Goal: Navigation & Orientation: Find specific page/section

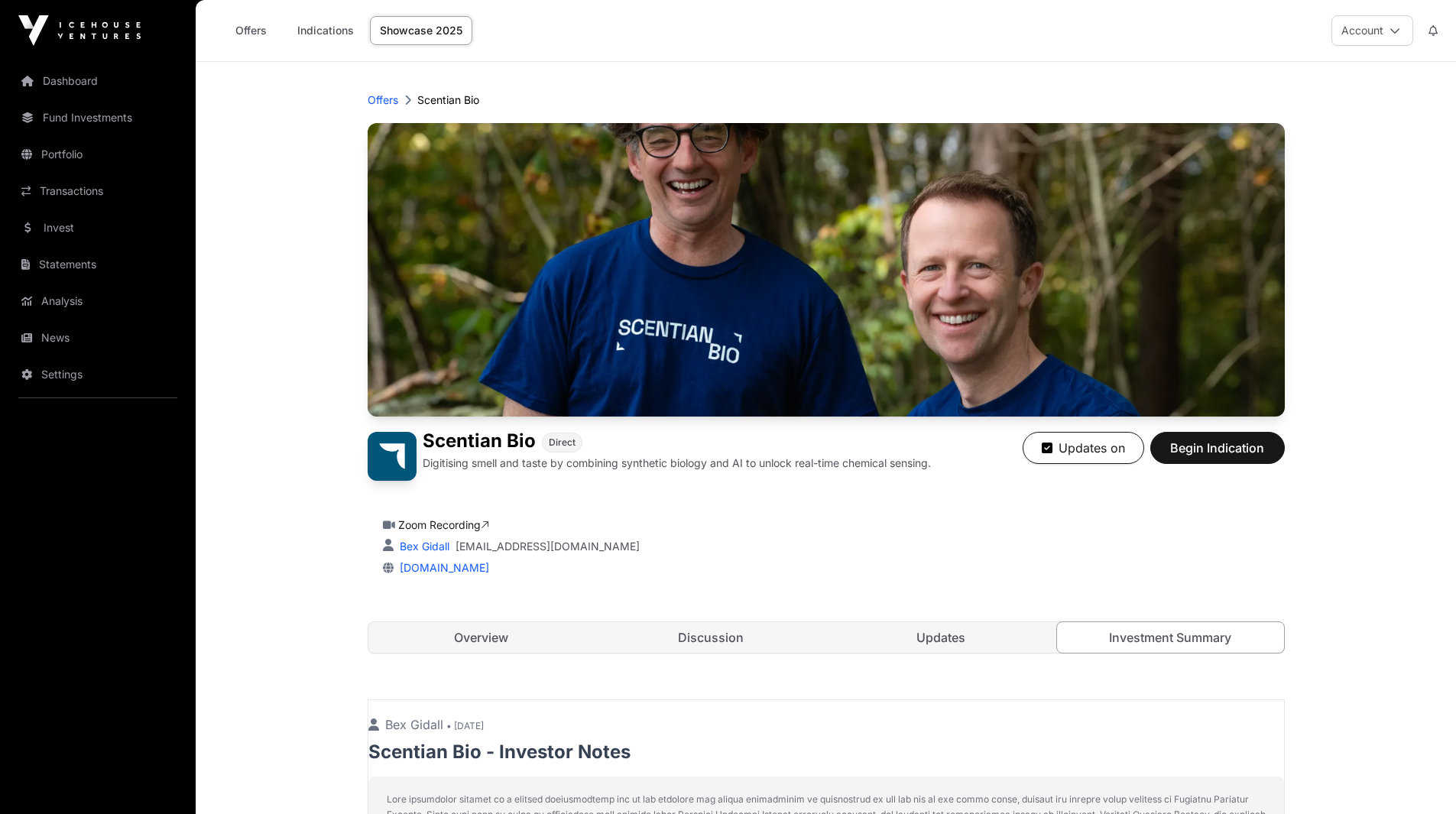
click at [245, 29] on link "Offers" at bounding box center [251, 31] width 61 height 29
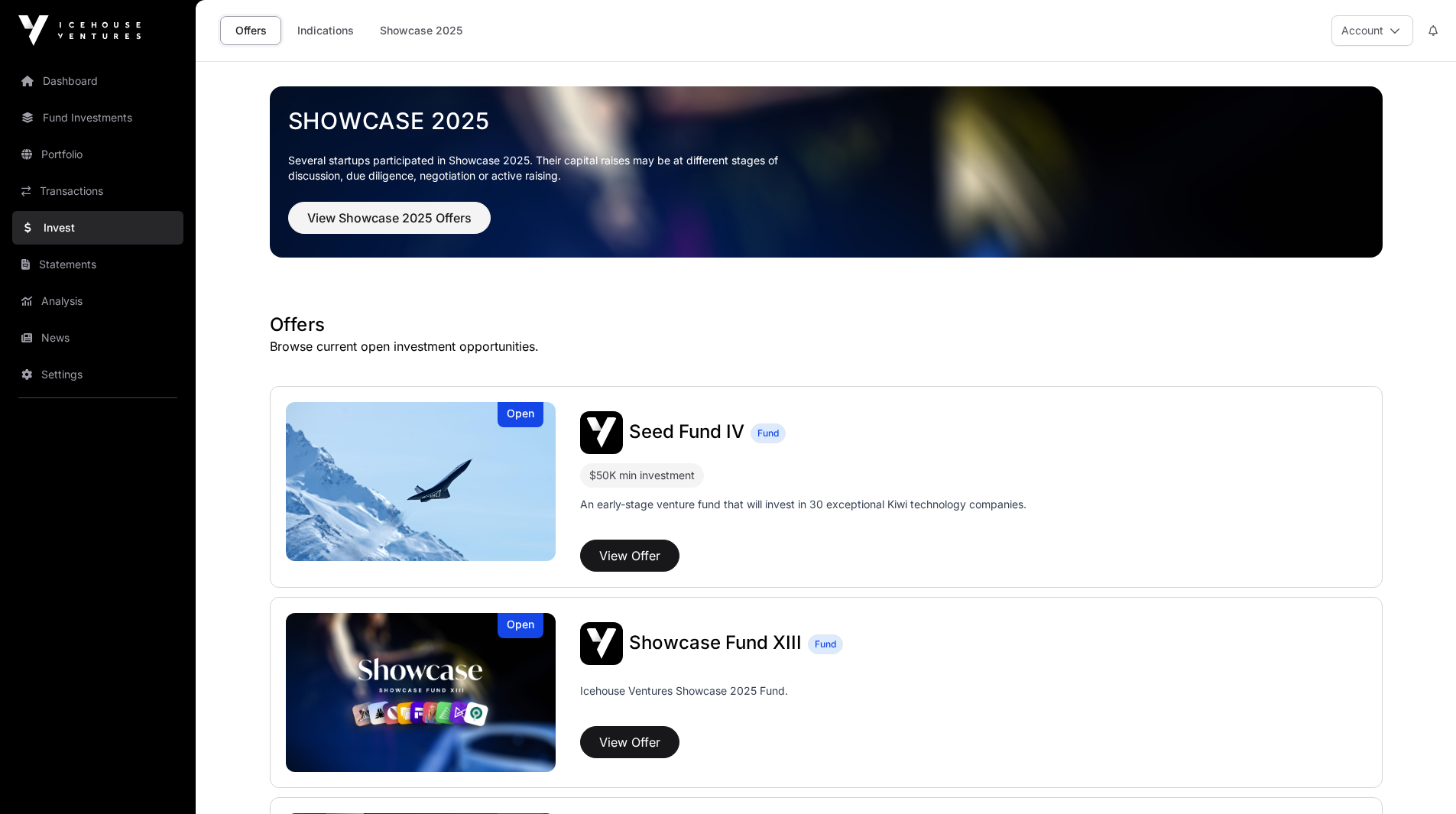
click at [79, 88] on link "Dashboard" at bounding box center [97, 80] width 171 height 34
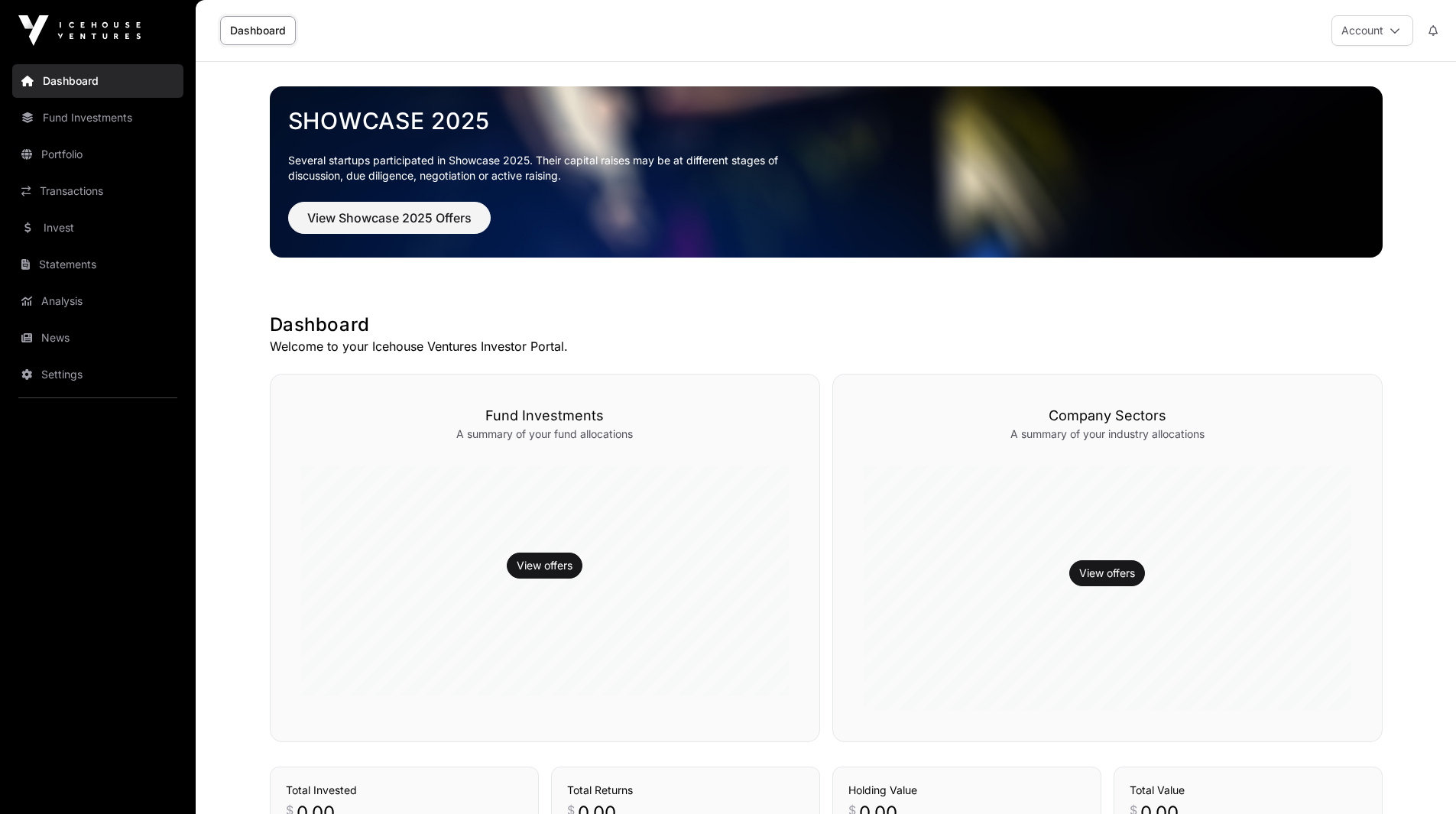
click at [66, 369] on link "Settings" at bounding box center [97, 375] width 171 height 34
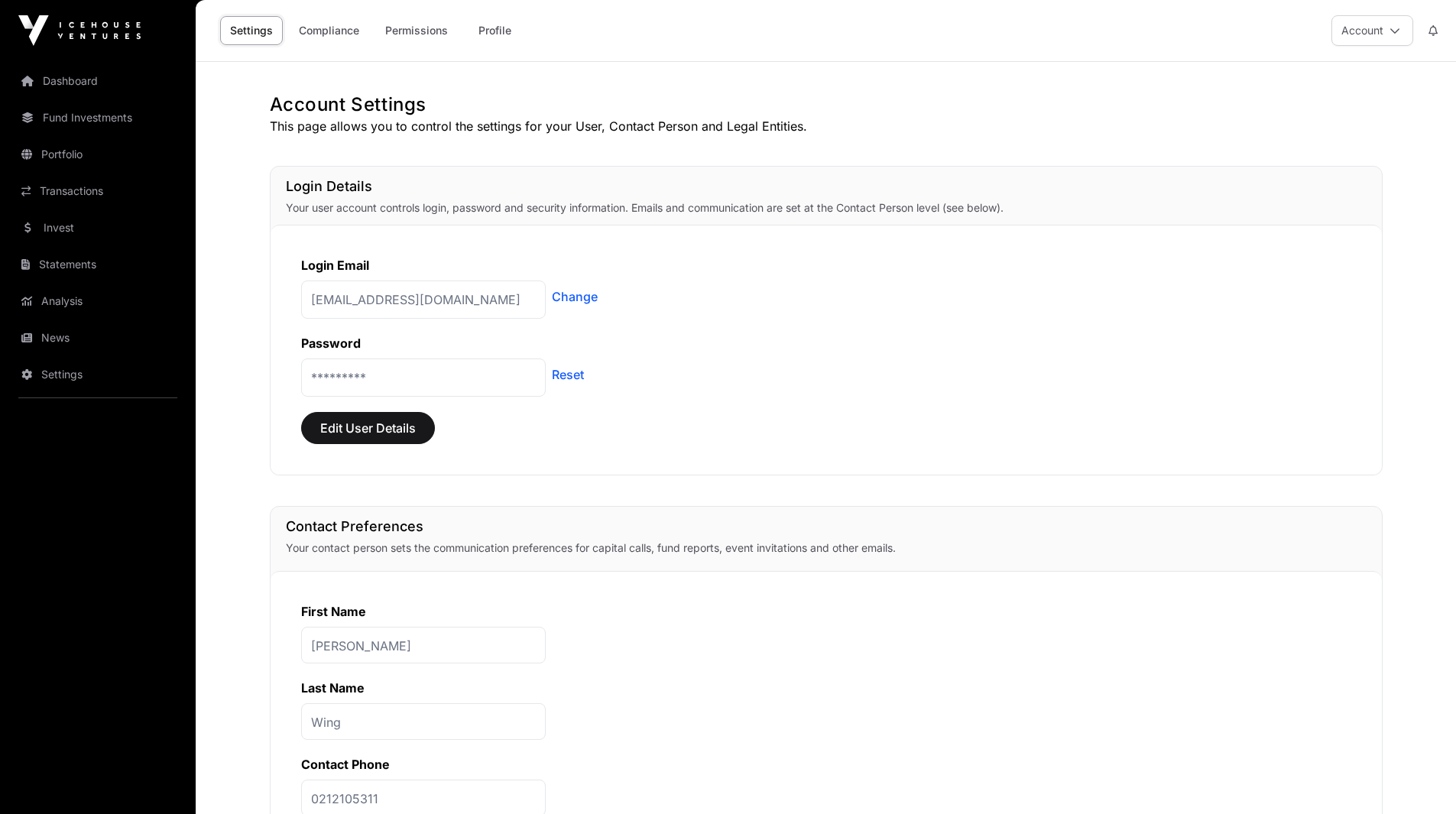
click at [329, 34] on link "Compliance" at bounding box center [329, 31] width 80 height 29
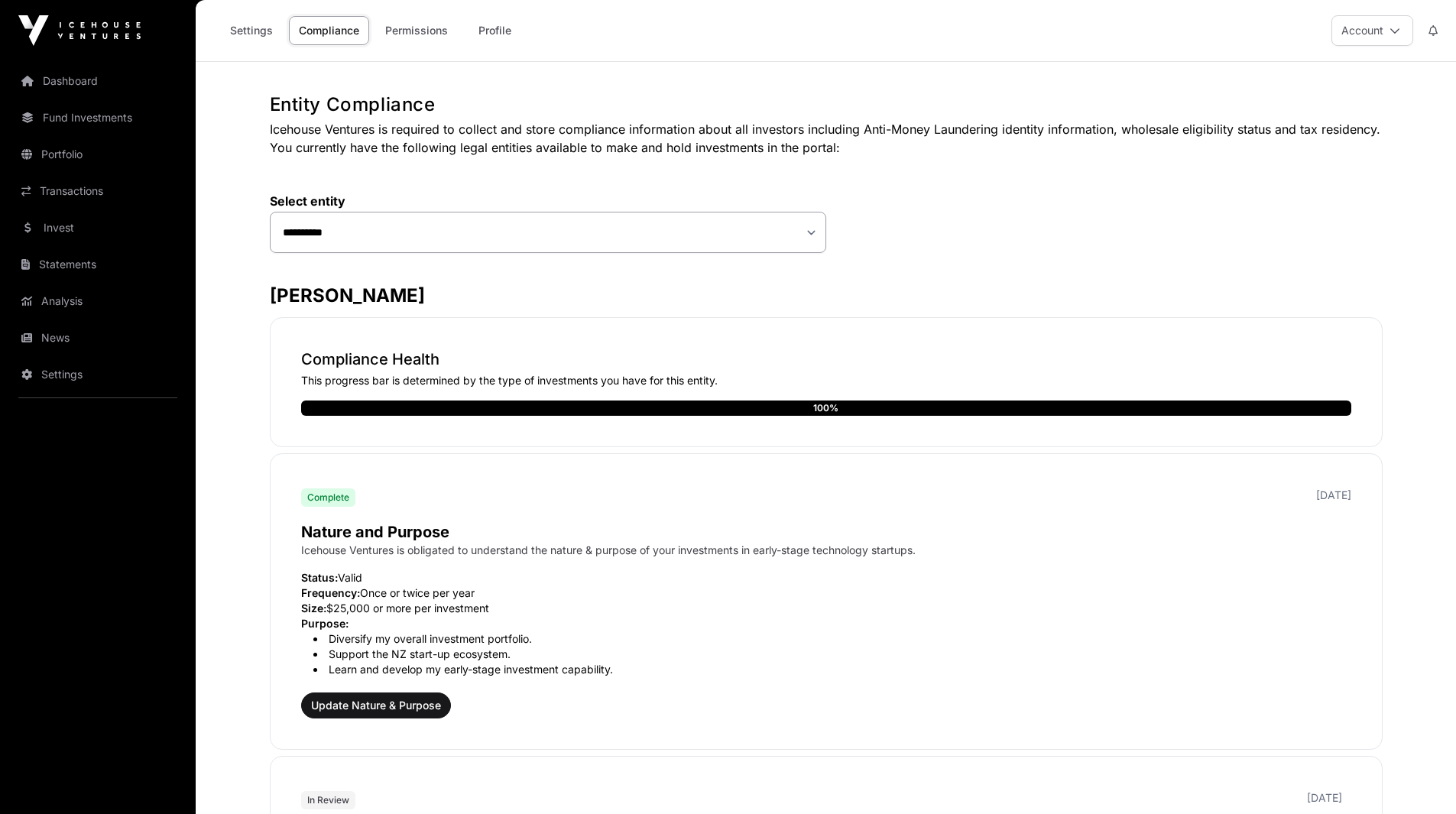
click at [404, 36] on link "Permissions" at bounding box center [416, 31] width 83 height 29
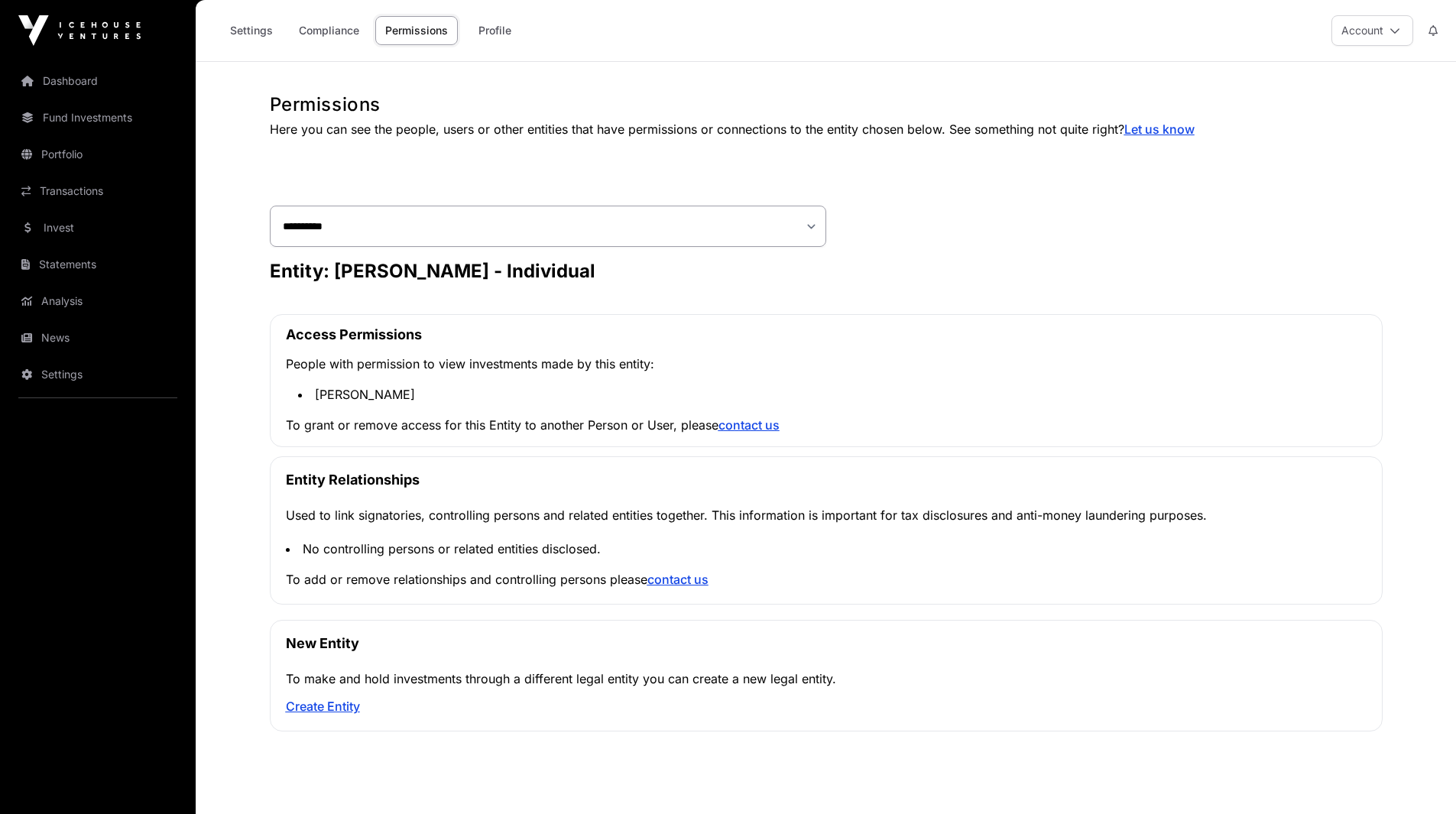
click at [516, 31] on link "Profile" at bounding box center [494, 31] width 61 height 29
